Goal: Communication & Community: Ask a question

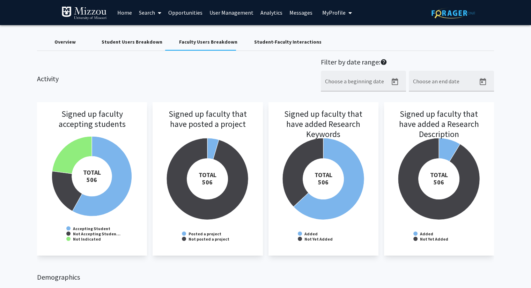
click at [325, 12] on span "My Profile" at bounding box center [333, 12] width 23 height 7
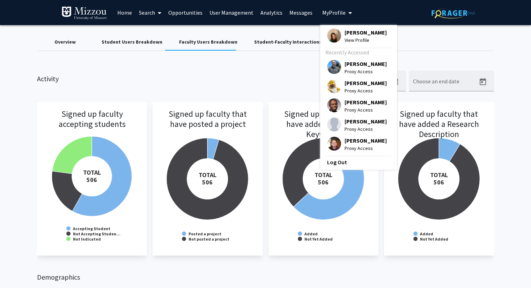
click at [349, 83] on span "[PERSON_NAME]" at bounding box center [366, 83] width 42 height 8
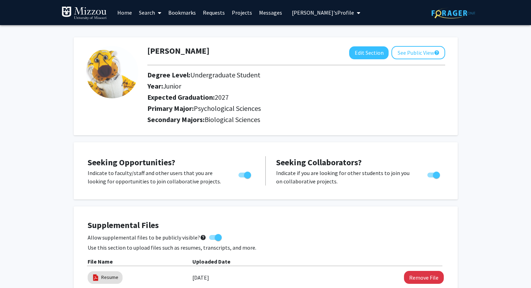
click at [147, 14] on link "Search" at bounding box center [149, 12] width 29 height 24
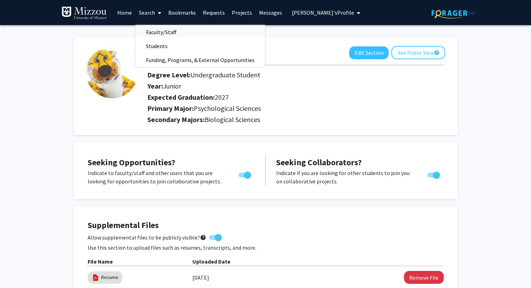
click at [157, 33] on span "Faculty/Staff" at bounding box center [160, 32] width 51 height 14
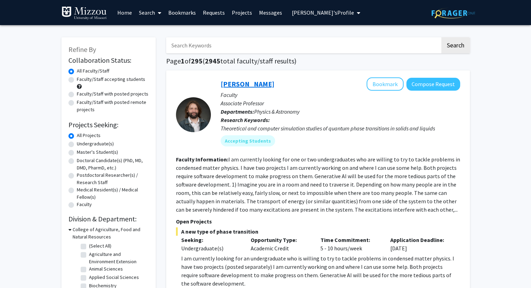
click at [241, 86] on link "[PERSON_NAME]" at bounding box center [248, 84] width 54 height 9
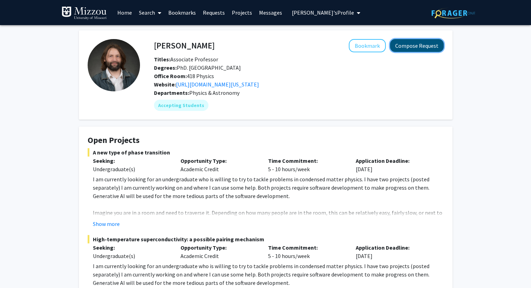
click at [431, 45] on button "Compose Request" at bounding box center [417, 45] width 54 height 13
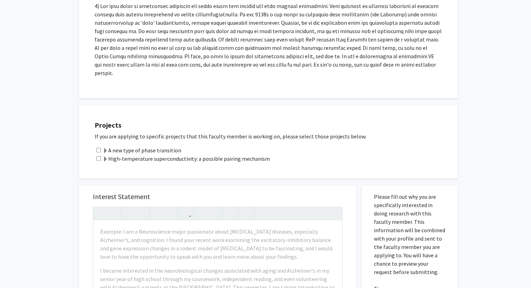
scroll to position [267, 0]
click at [42, 120] on div "All Requests Request for [PERSON_NAME] Request for [PERSON_NAME] Departments: P…" at bounding box center [265, 151] width 531 height 787
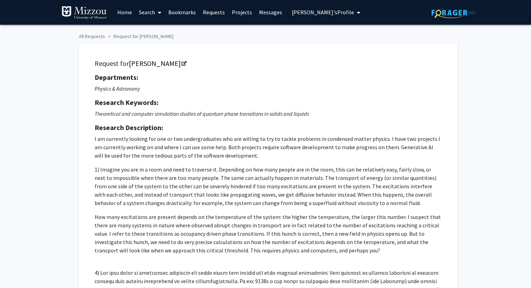
scroll to position [0, 0]
